Goal: Check status: Check status

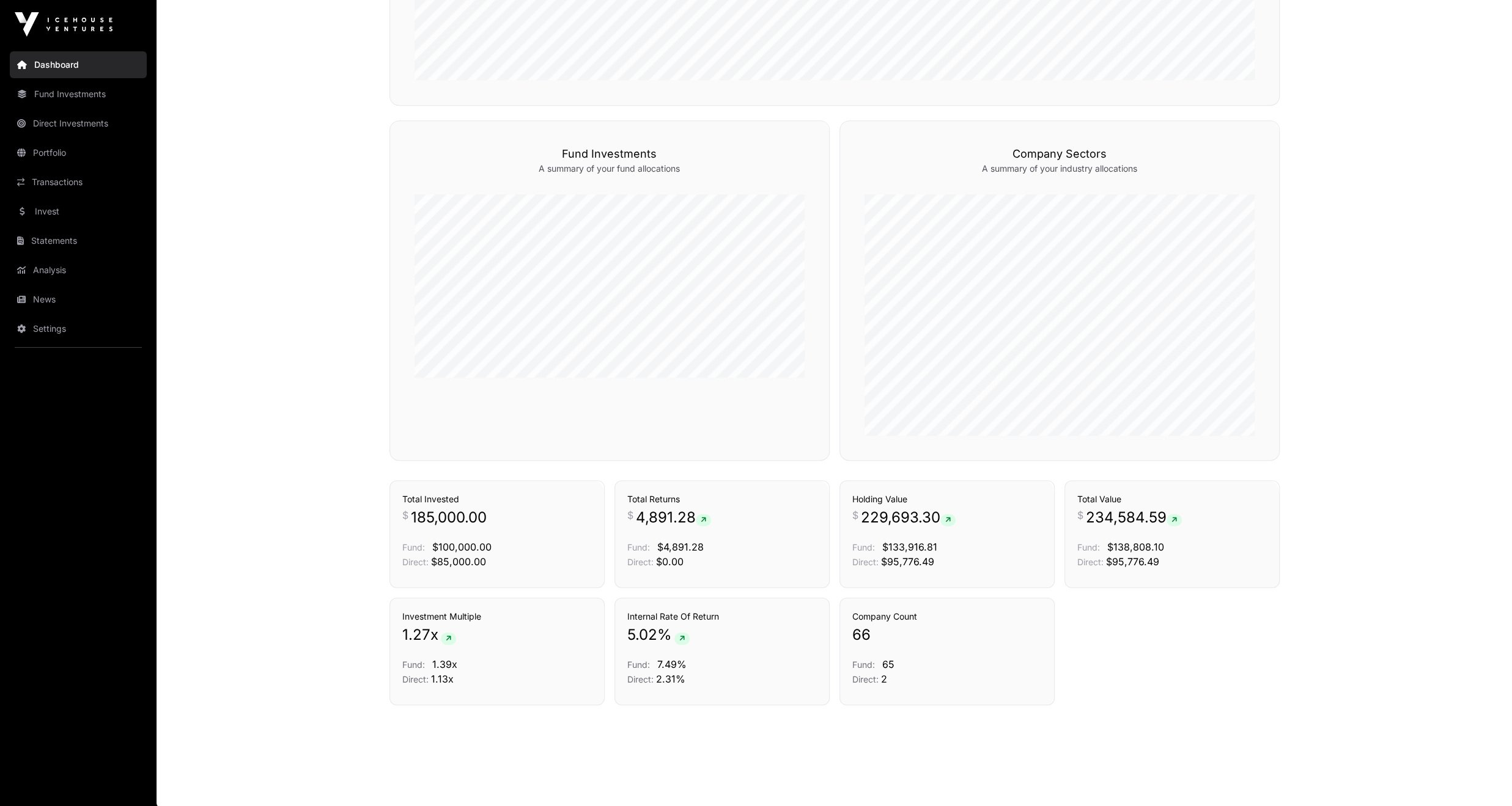
scroll to position [754, 0]
click at [705, 519] on icon at bounding box center [703, 519] width 6 height 8
click at [788, 464] on link "Transactions" at bounding box center [791, 459] width 51 height 12
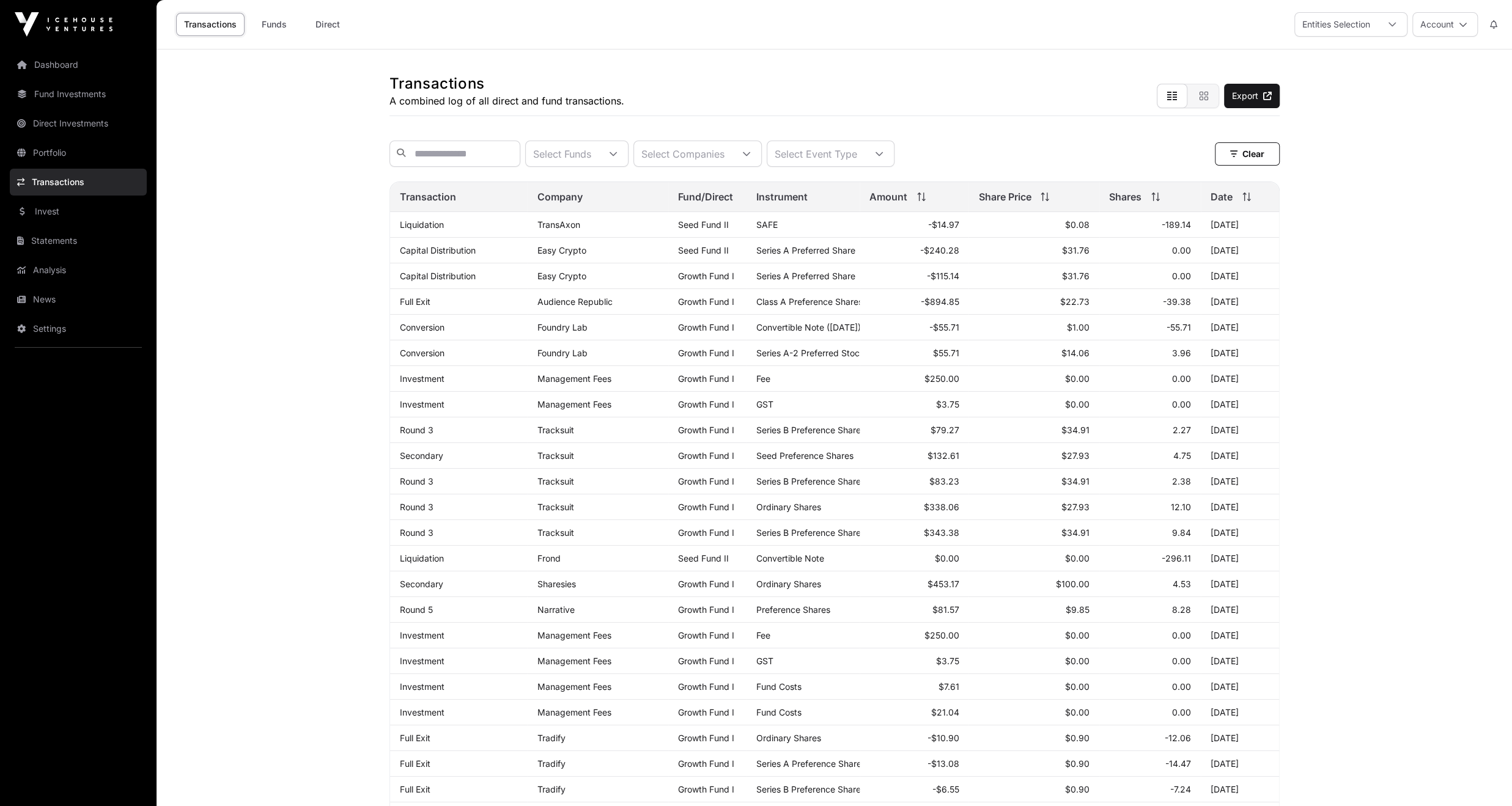
click at [776, 52] on div "Transactions A combined log of all direct and fund transactions. Export" at bounding box center [834, 83] width 890 height 67
click at [862, 155] on div "Select Event Type" at bounding box center [815, 153] width 97 height 25
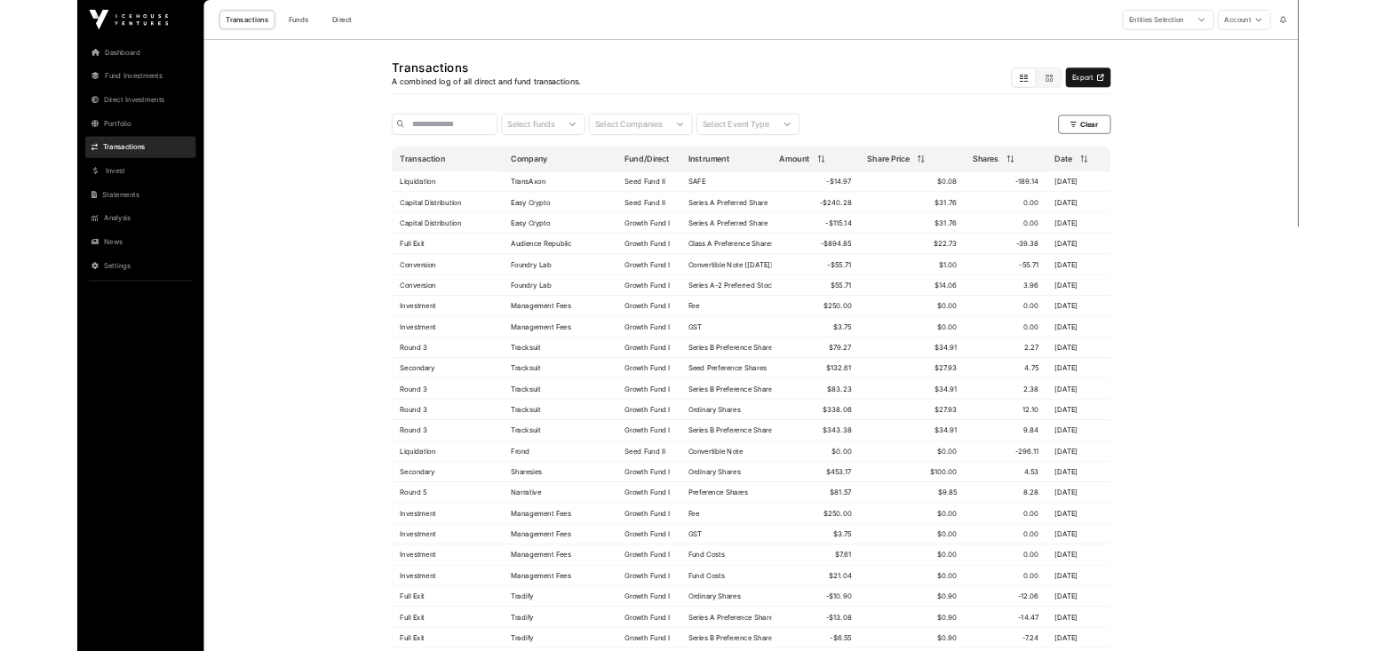
scroll to position [18, 11]
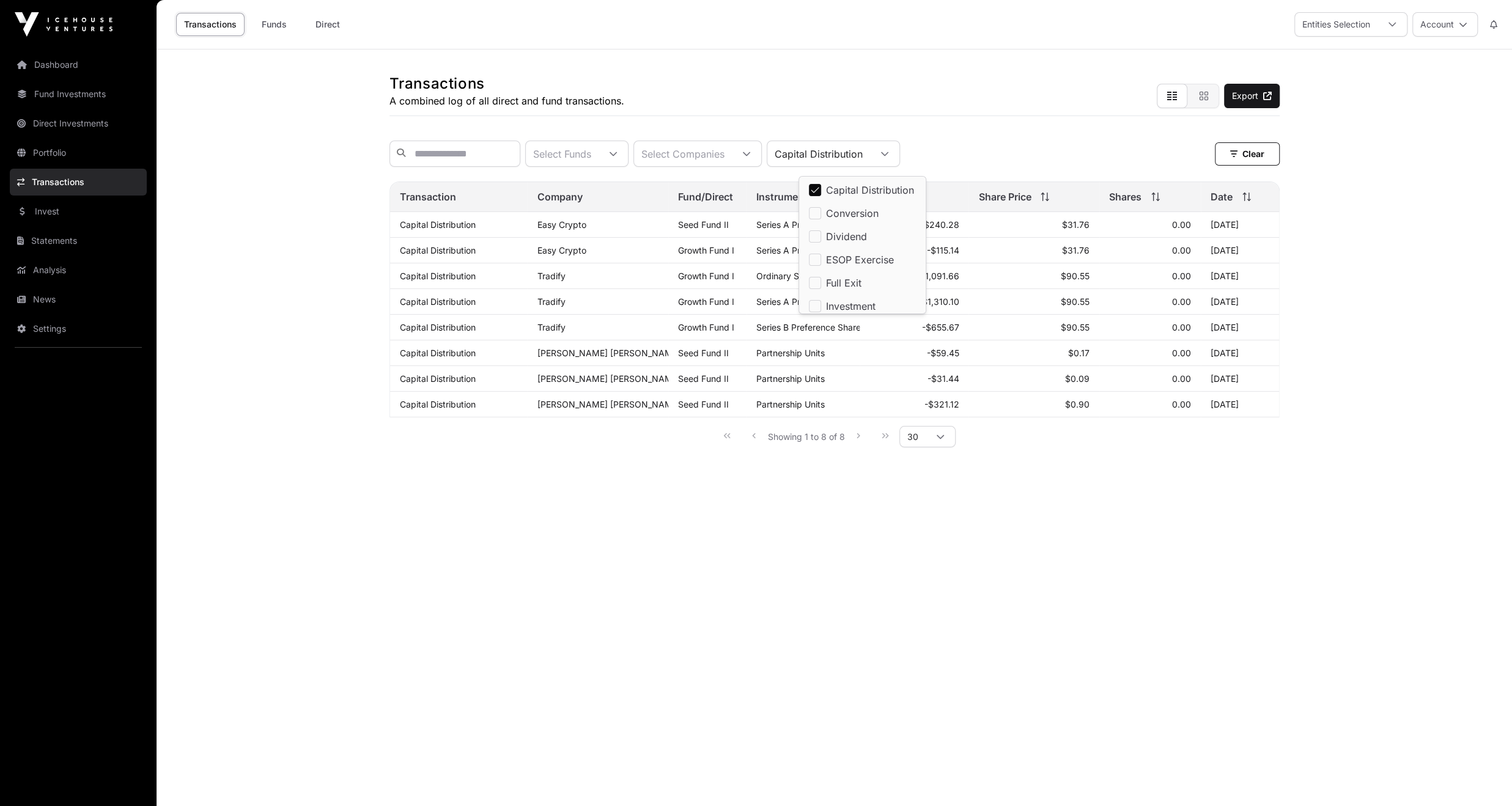
click at [1057, 107] on div "Transactions A combined log of all direct and fund transactions. Export" at bounding box center [834, 83] width 890 height 67
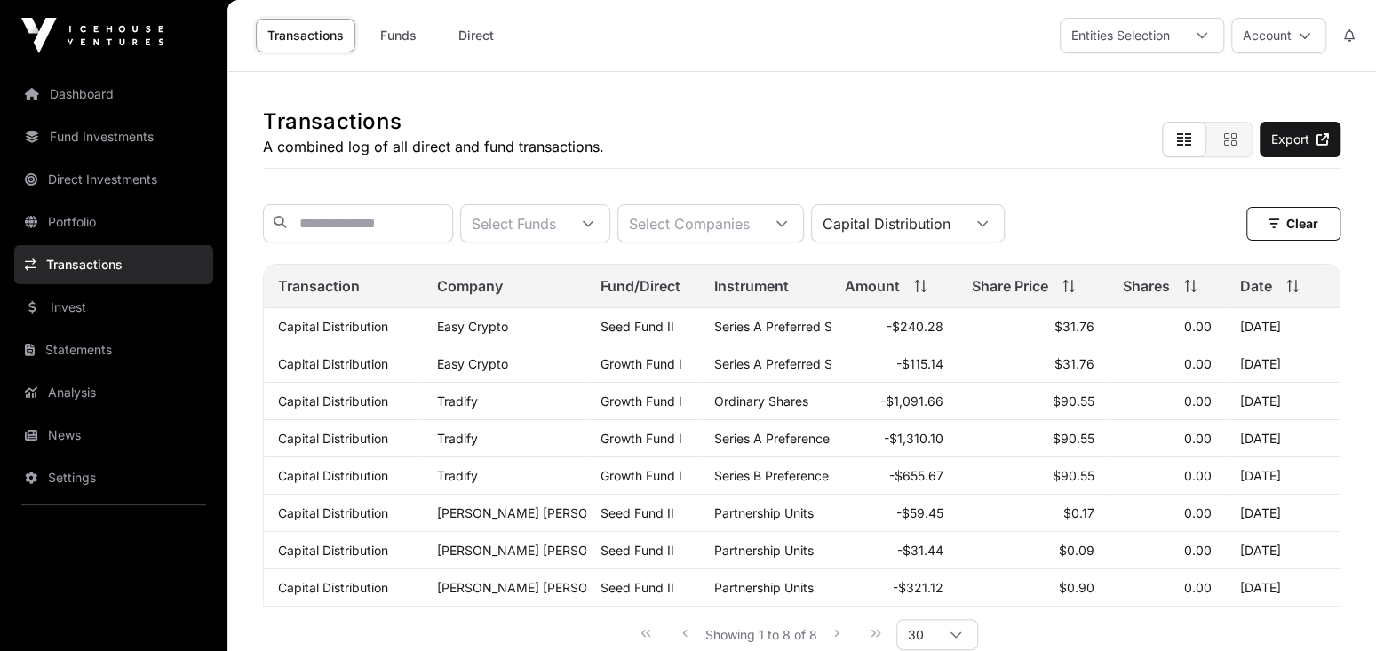
click at [567, 219] on div "Select Funds" at bounding box center [514, 223] width 106 height 36
click at [613, 273] on span "Growth Fund I" at bounding box center [591, 276] width 93 height 14
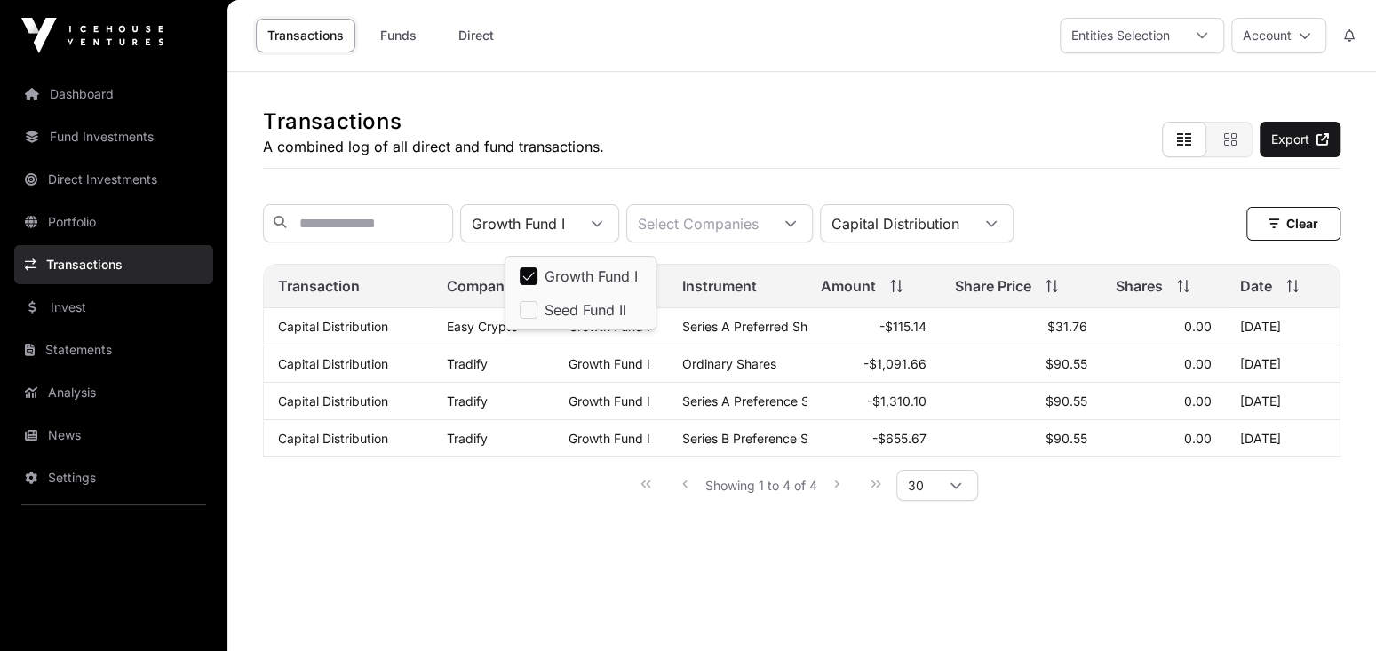
click at [961, 211] on div "Capital Distribution" at bounding box center [895, 223] width 149 height 36
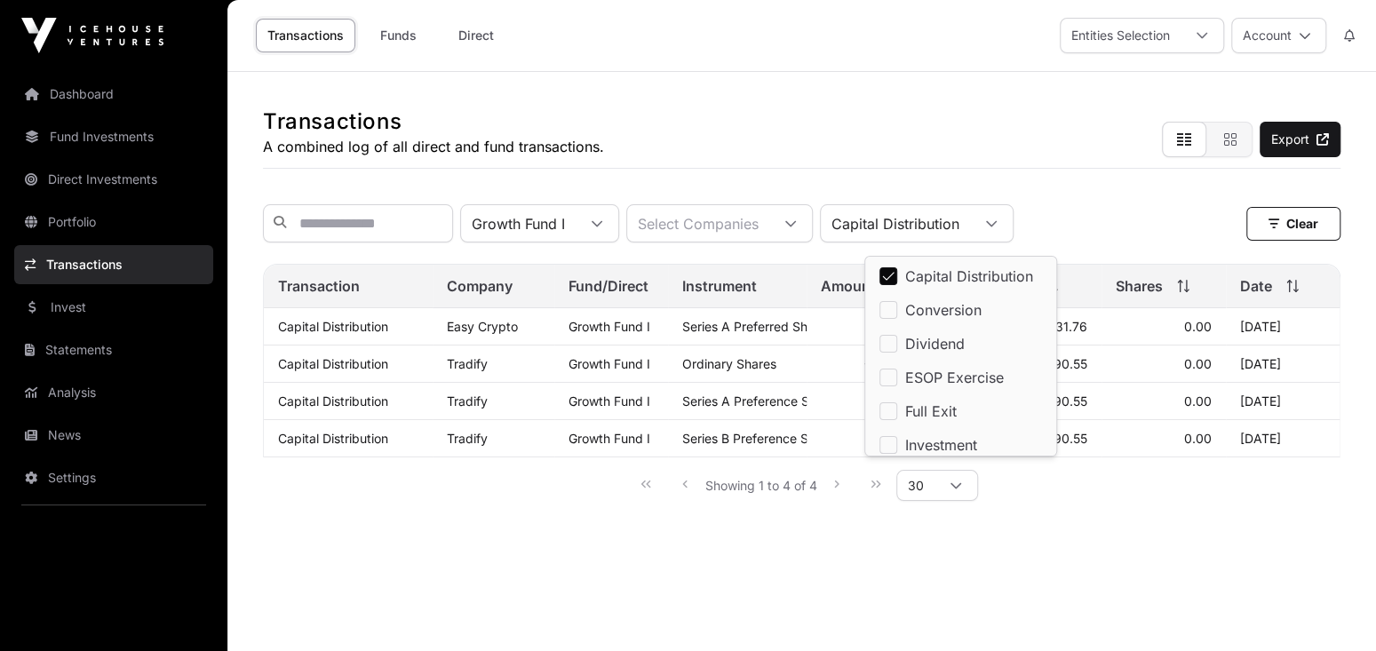
click at [951, 337] on span "Dividend" at bounding box center [935, 344] width 60 height 14
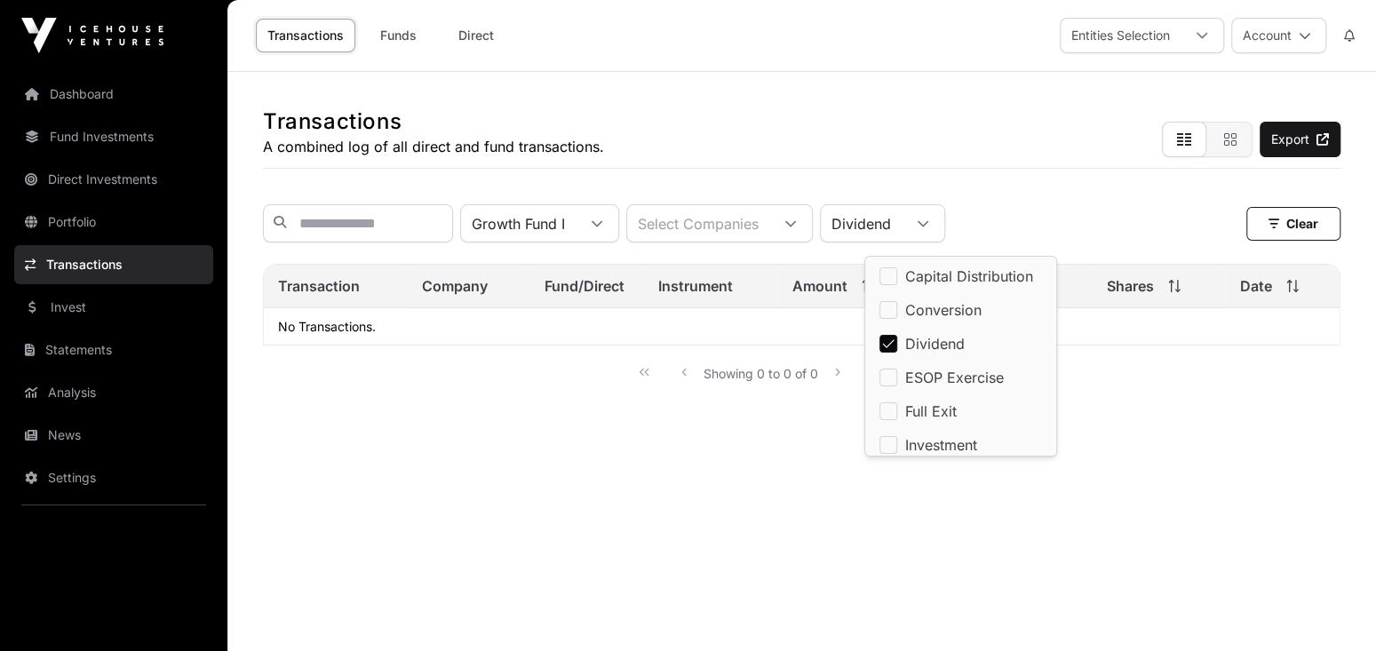
click at [587, 124] on h1 "Transactions" at bounding box center [433, 122] width 341 height 28
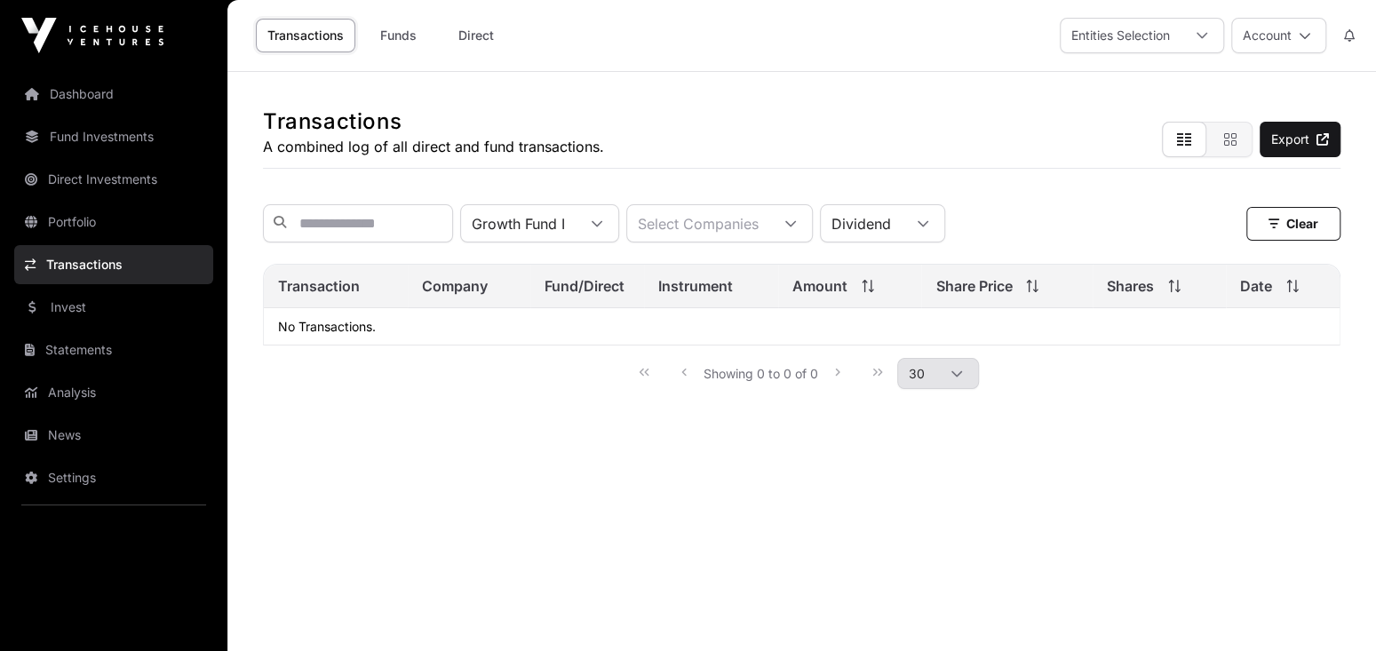
click at [71, 350] on link "Statements" at bounding box center [113, 350] width 199 height 39
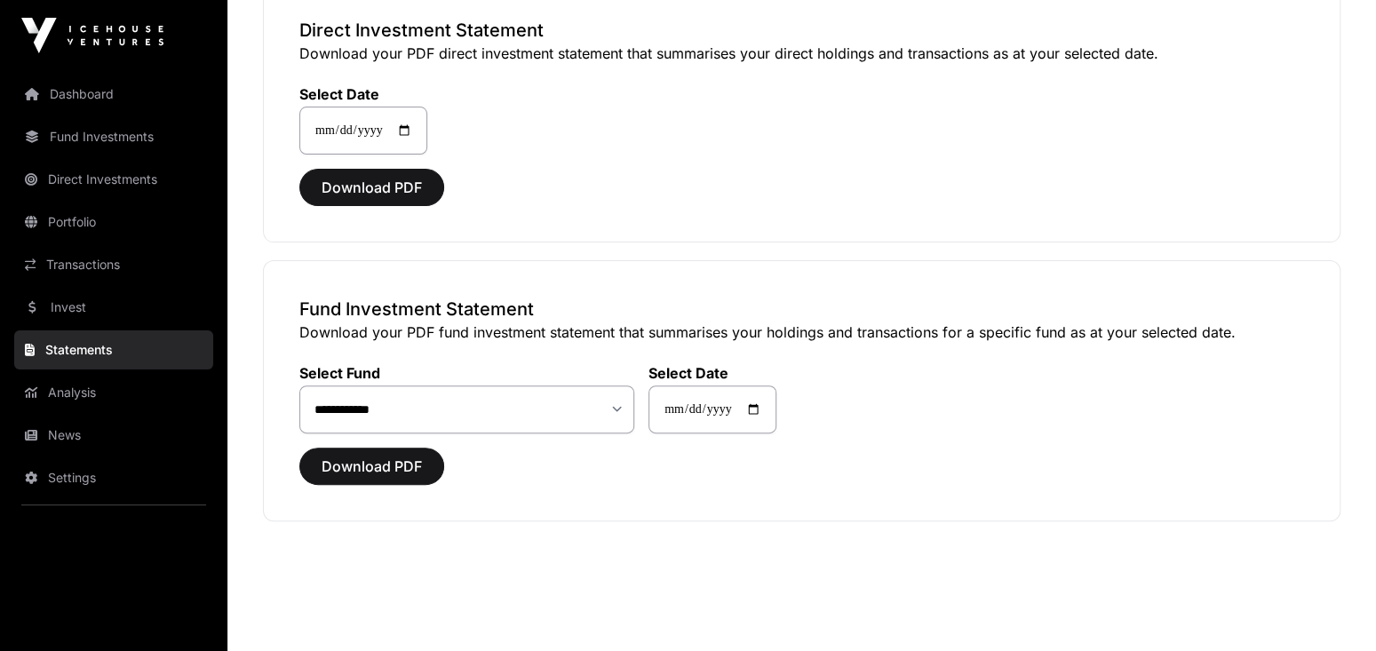
scroll to position [178, 0]
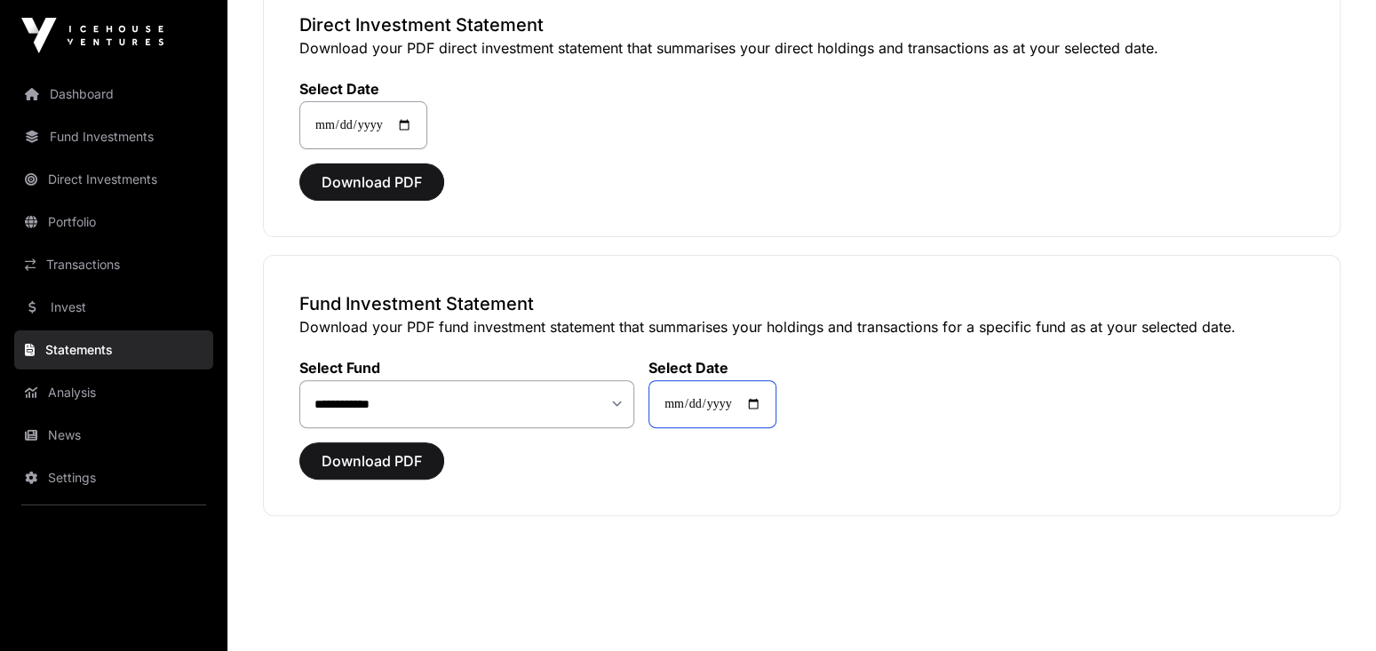
click at [736, 403] on input "**********" at bounding box center [713, 404] width 128 height 48
click at [770, 404] on input "**********" at bounding box center [713, 404] width 128 height 48
click at [887, 392] on div "**********" at bounding box center [801, 383] width 1005 height 91
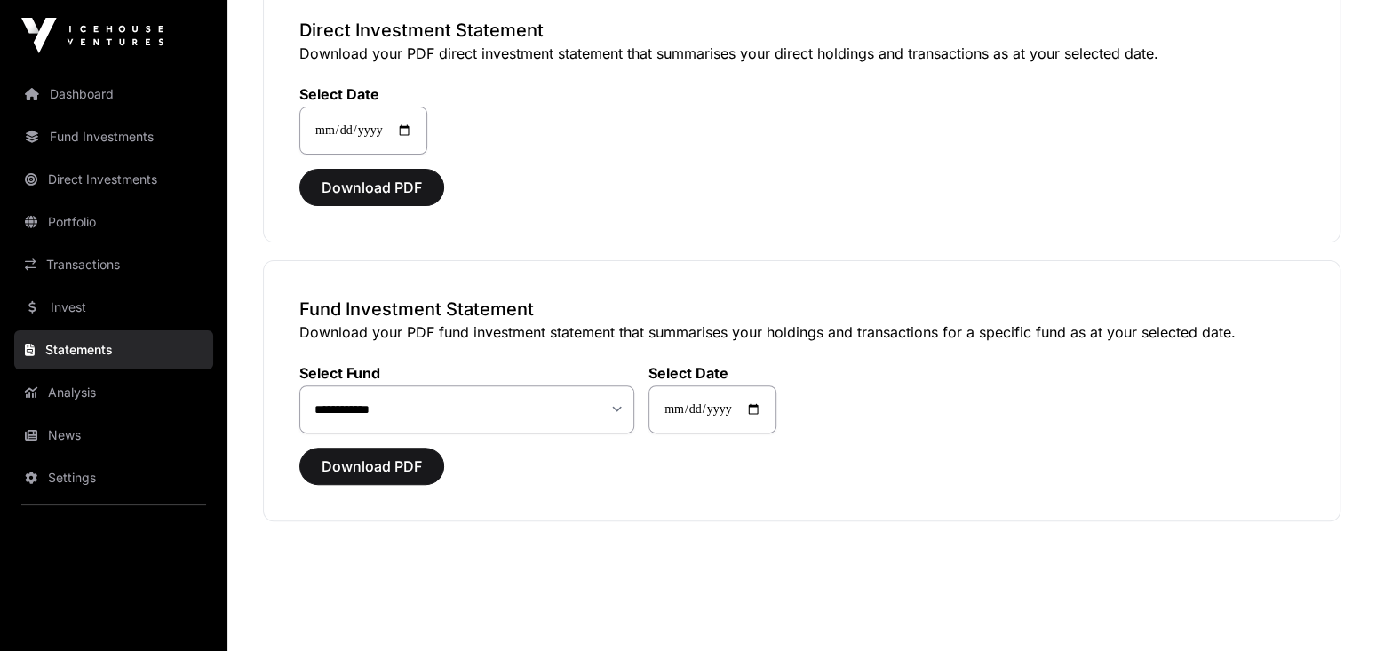
scroll to position [0, 0]
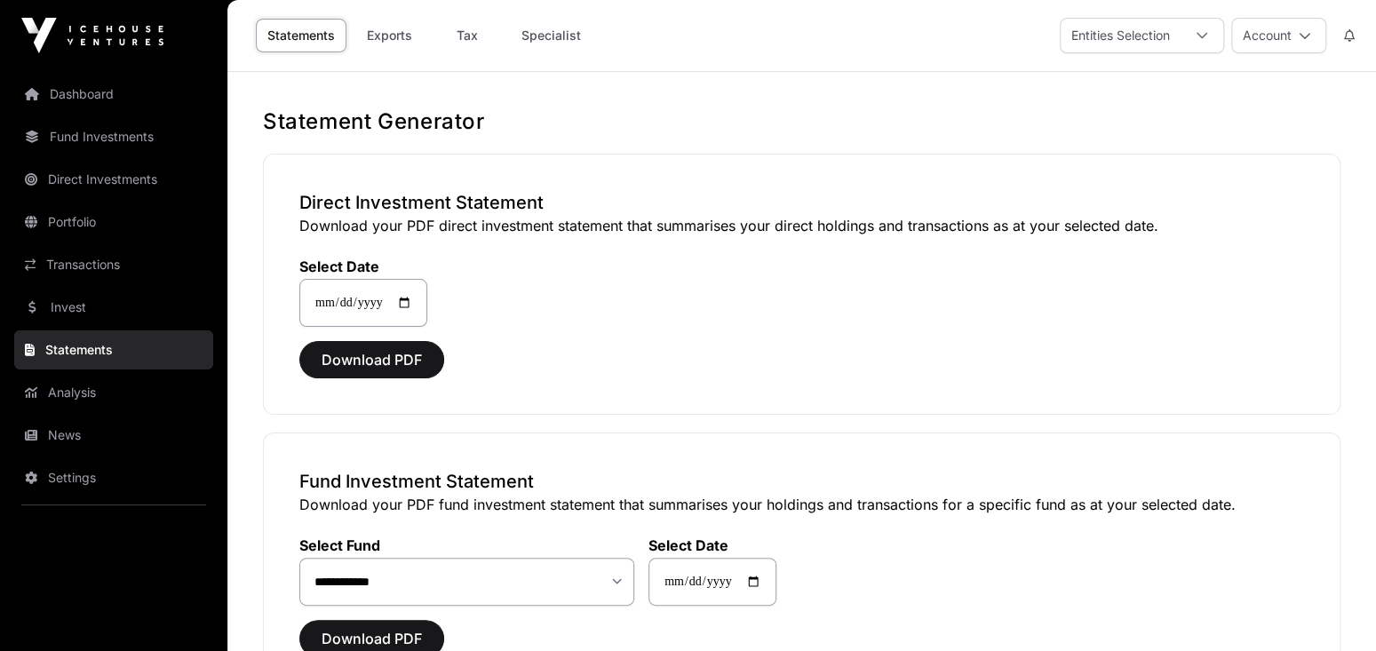
click at [71, 312] on link "Invest" at bounding box center [113, 307] width 199 height 39
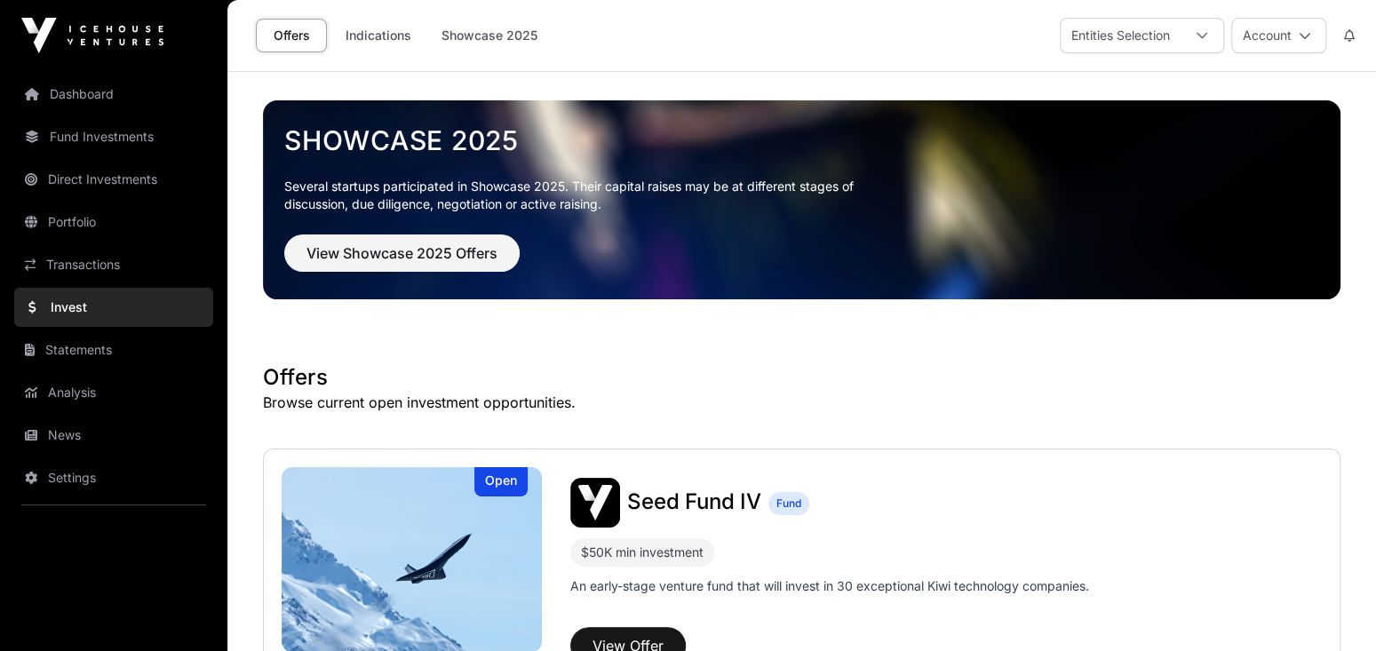
click at [84, 95] on link "Dashboard" at bounding box center [113, 94] width 199 height 39
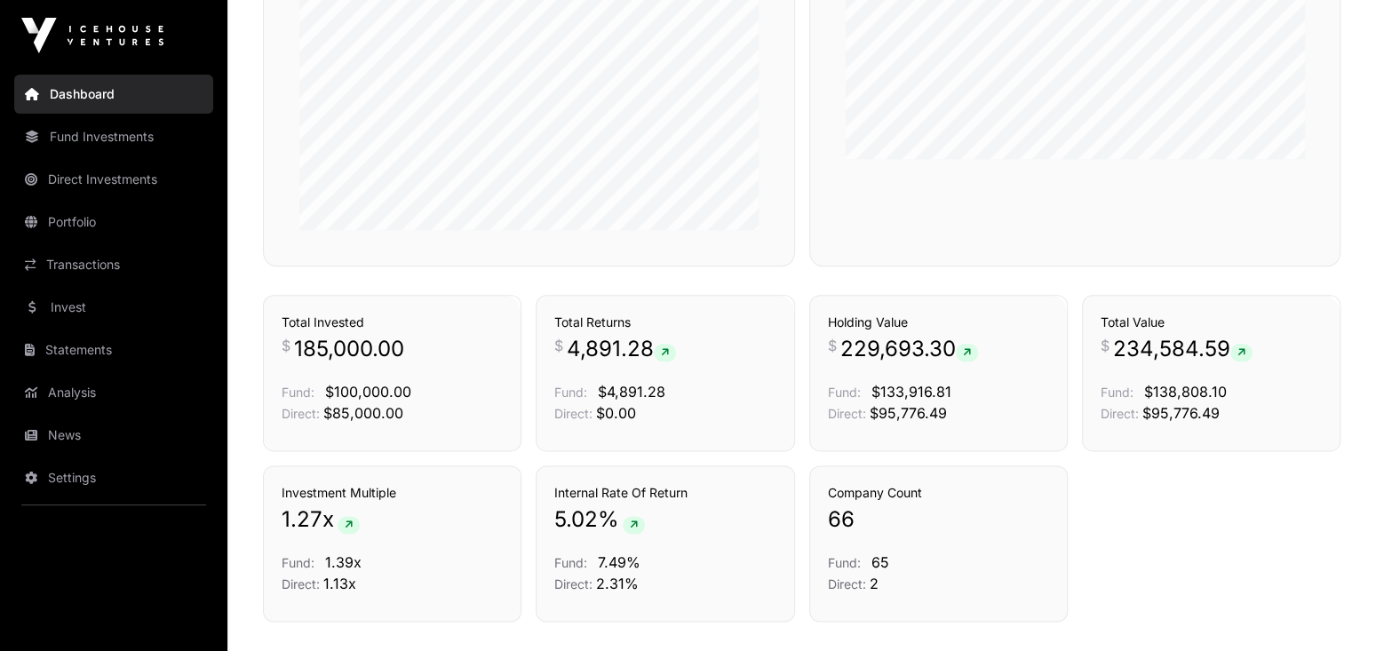
scroll to position [1244, 0]
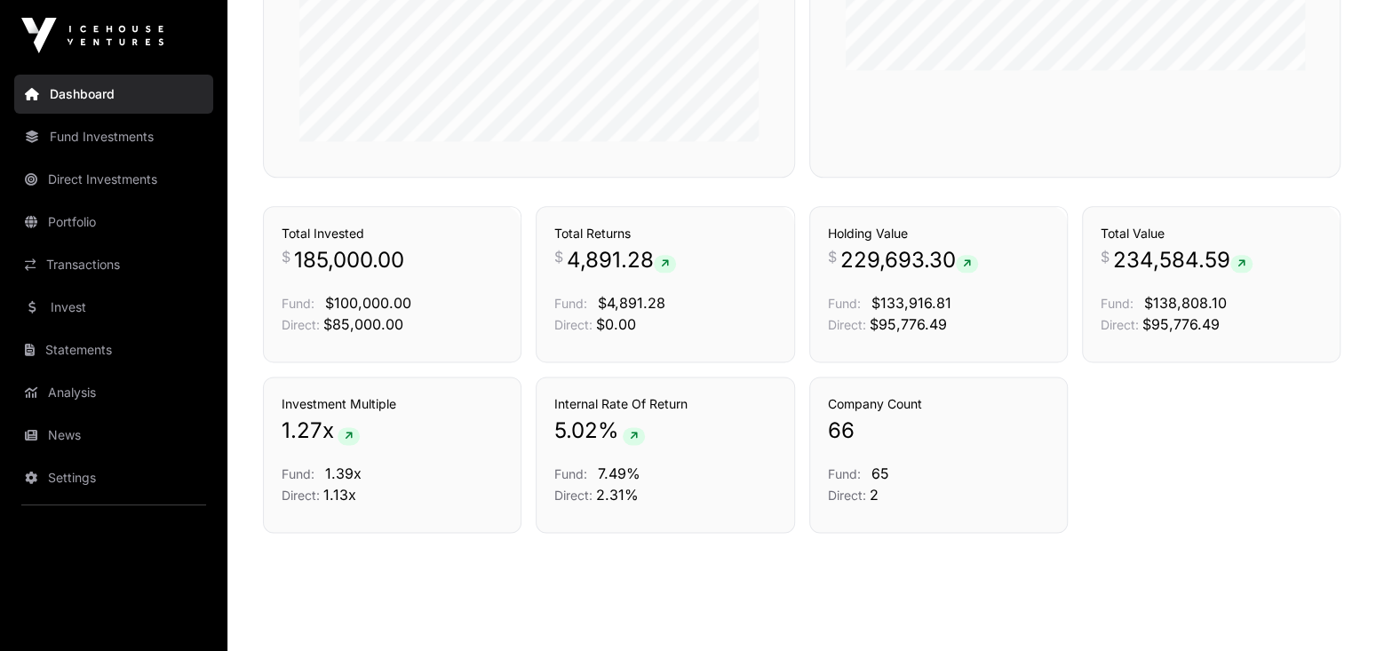
click at [669, 260] on icon at bounding box center [665, 264] width 8 height 11
click at [765, 184] on link "Transactions" at bounding box center [740, 175] width 74 height 18
